Goal: Task Accomplishment & Management: Use online tool/utility

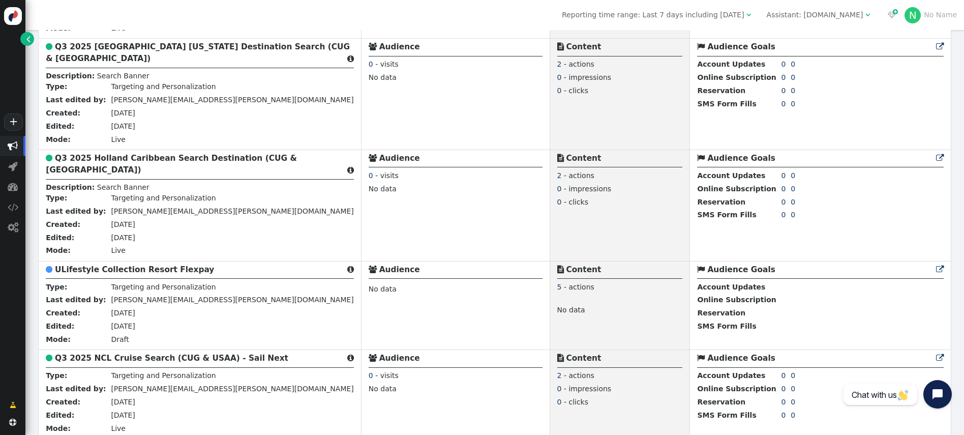
scroll to position [163, 0]
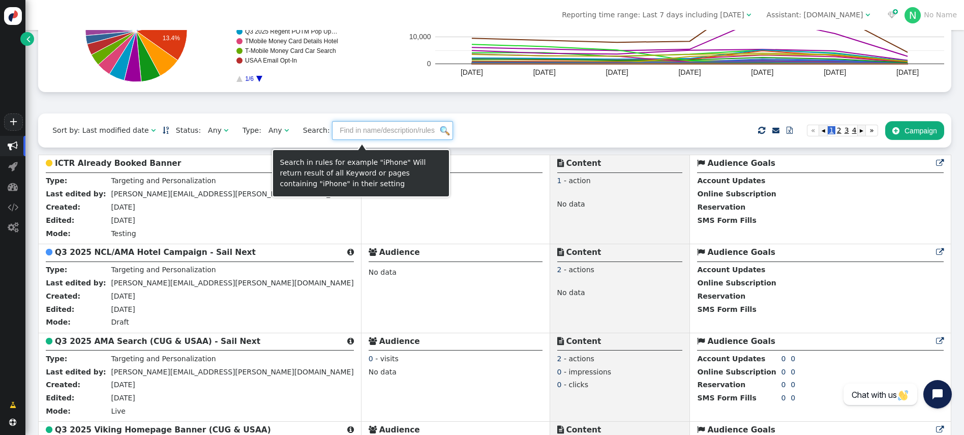
click at [365, 130] on input "text" at bounding box center [392, 130] width 121 height 18
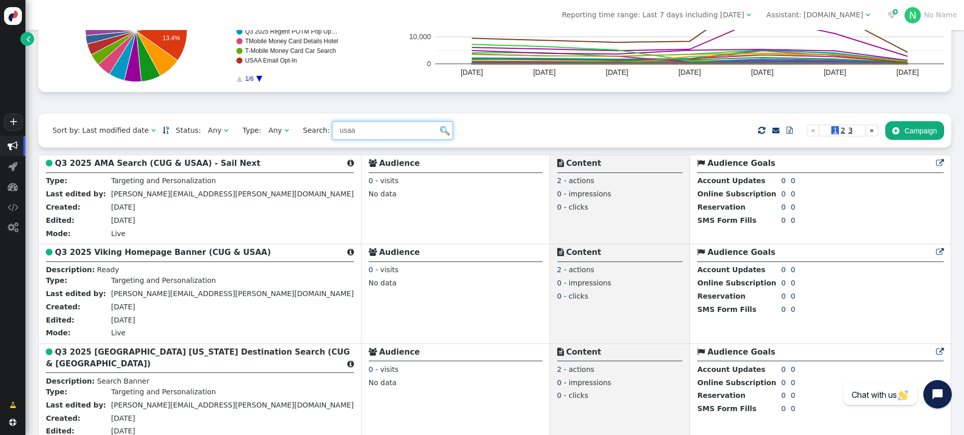
type input "usaa"
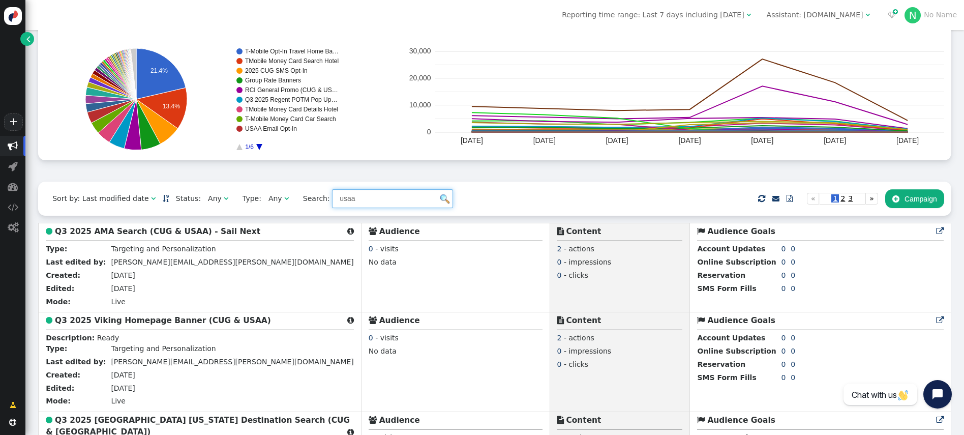
scroll to position [84, 0]
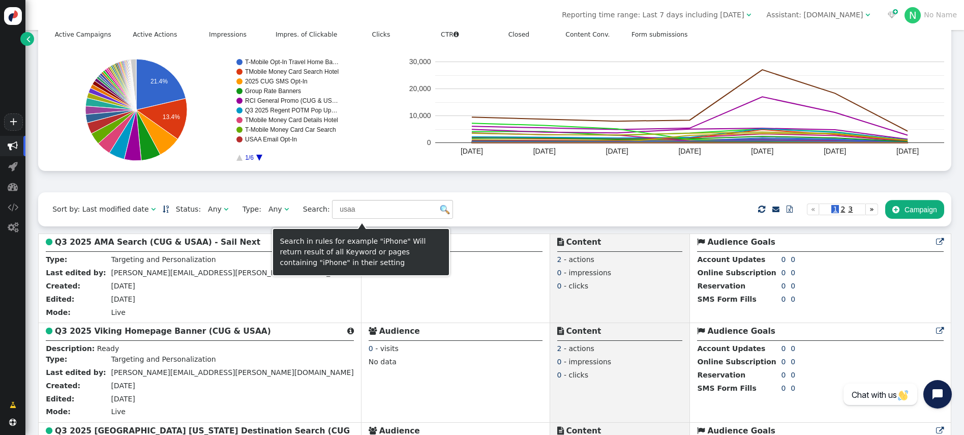
click at [440, 211] on img at bounding box center [444, 209] width 9 height 9
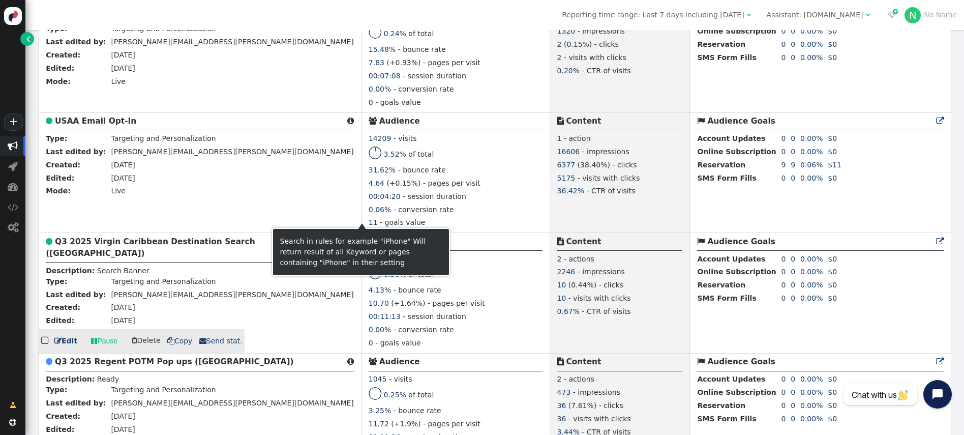
scroll to position [1064, 0]
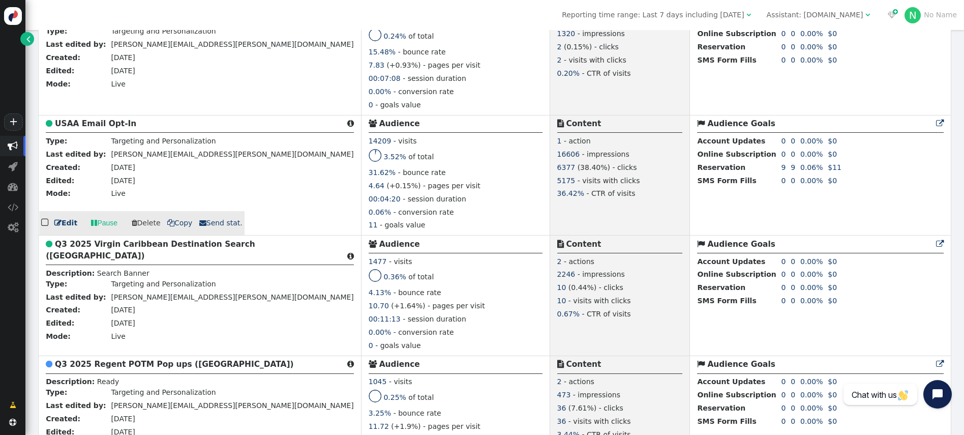
click at [63, 228] on link " Edit" at bounding box center [65, 223] width 23 height 11
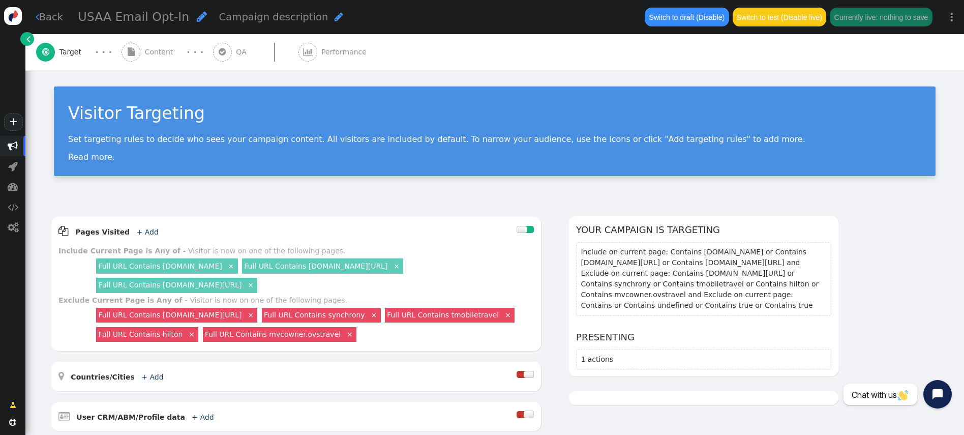
click at [796, 28] on div "Switch to draft (Disable) Switch to test (Disable live) Currently live: nothing…" at bounding box center [789, 17] width 302 height 34
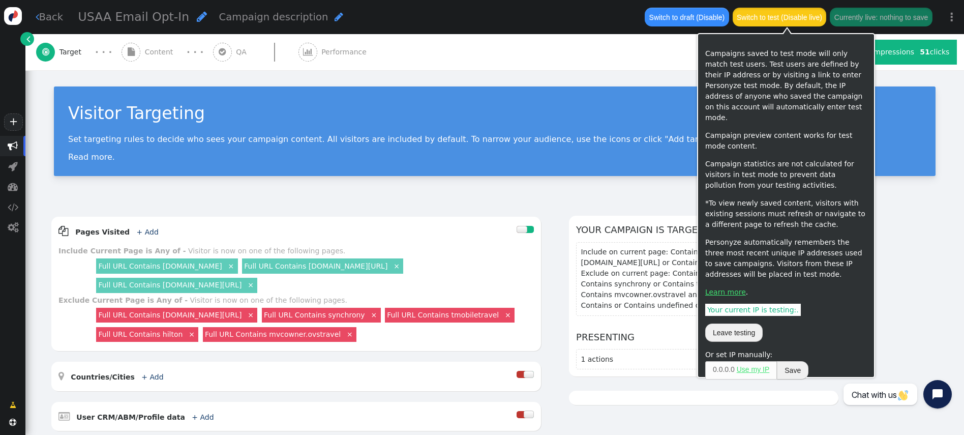
click at [789, 17] on button "Switch to test (Disable live)" at bounding box center [780, 17] width 94 height 18
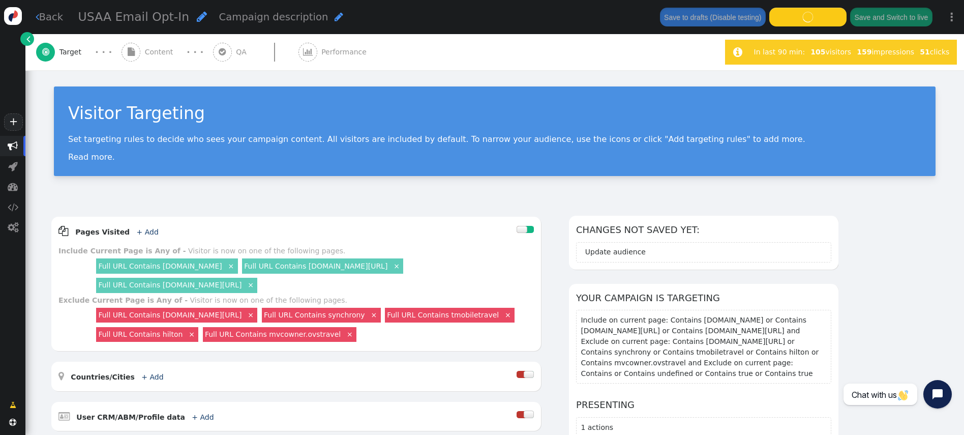
click at [660, 82] on div "Visitor Targeting Set targeting rules to decide who sees your campaign content.…" at bounding box center [494, 135] width 939 height 131
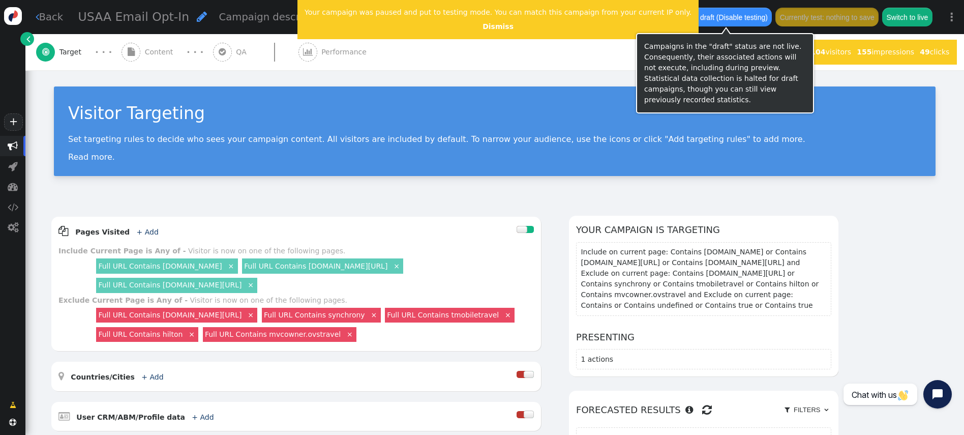
click at [759, 11] on button "Switch to draft (Disable testing)" at bounding box center [718, 17] width 107 height 18
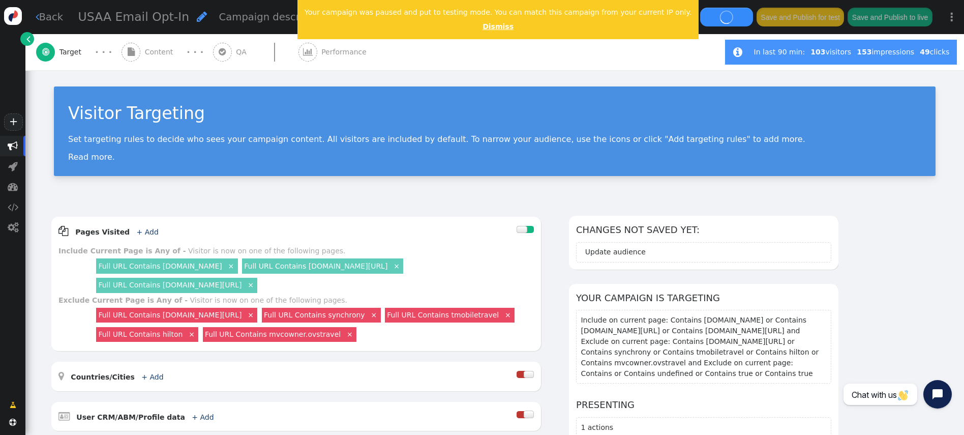
click at [483, 28] on link "Dismiss" at bounding box center [498, 26] width 31 height 8
